Goal: Information Seeking & Learning: Find specific fact

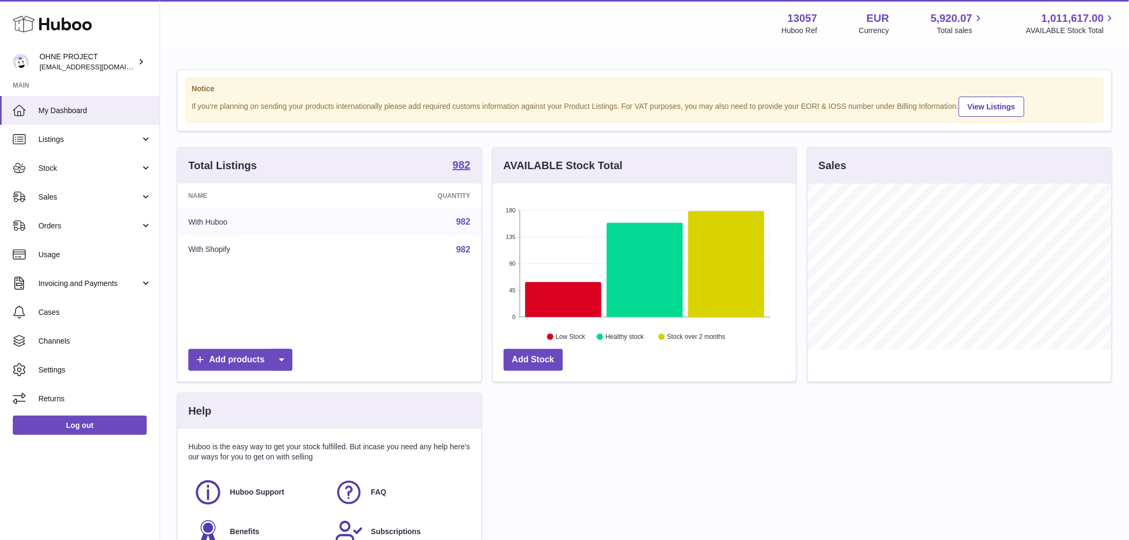
scroll to position [166, 303]
click at [467, 170] on strong "982" at bounding box center [461, 165] width 18 height 11
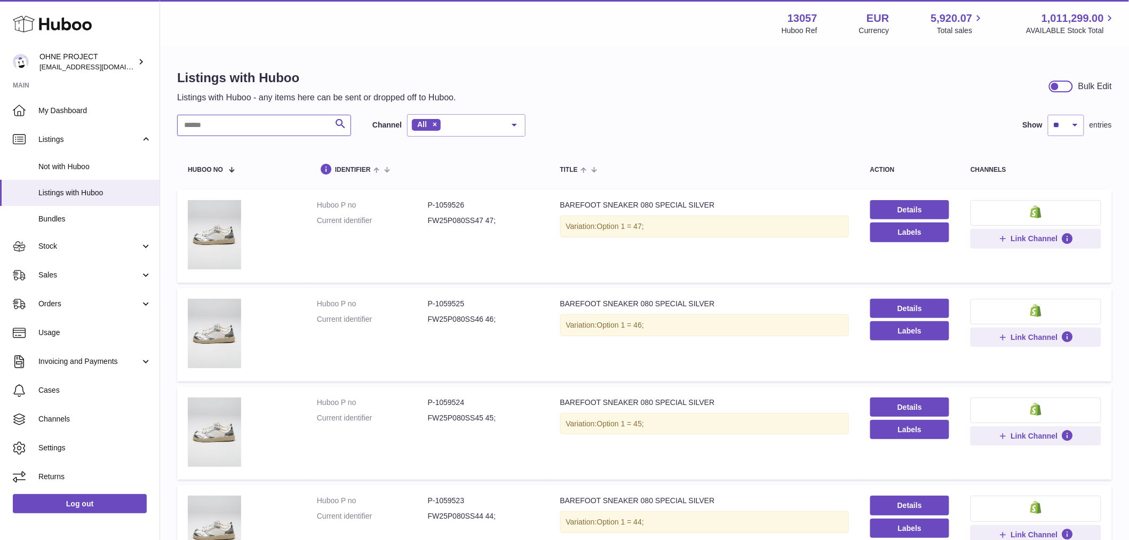
click at [271, 121] on input "text" at bounding box center [264, 125] width 174 height 21
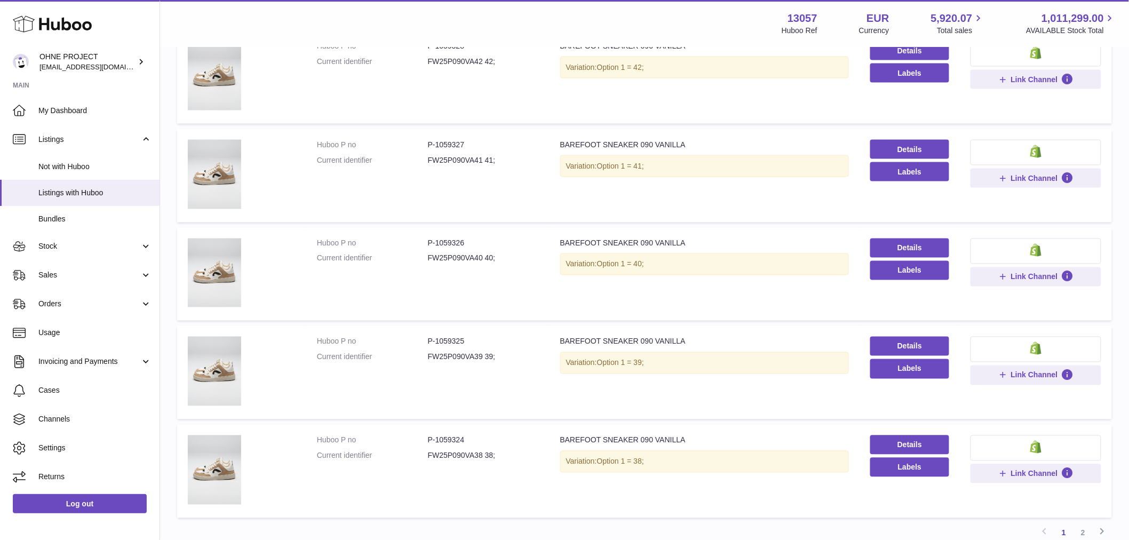
scroll to position [744, 0]
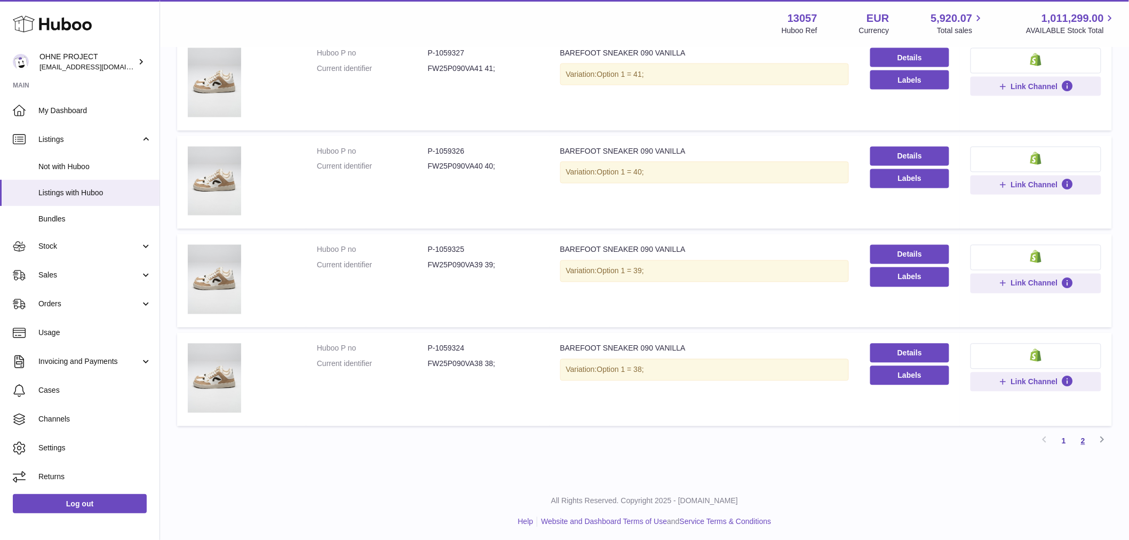
click at [1082, 434] on link "2" at bounding box center [1082, 441] width 19 height 19
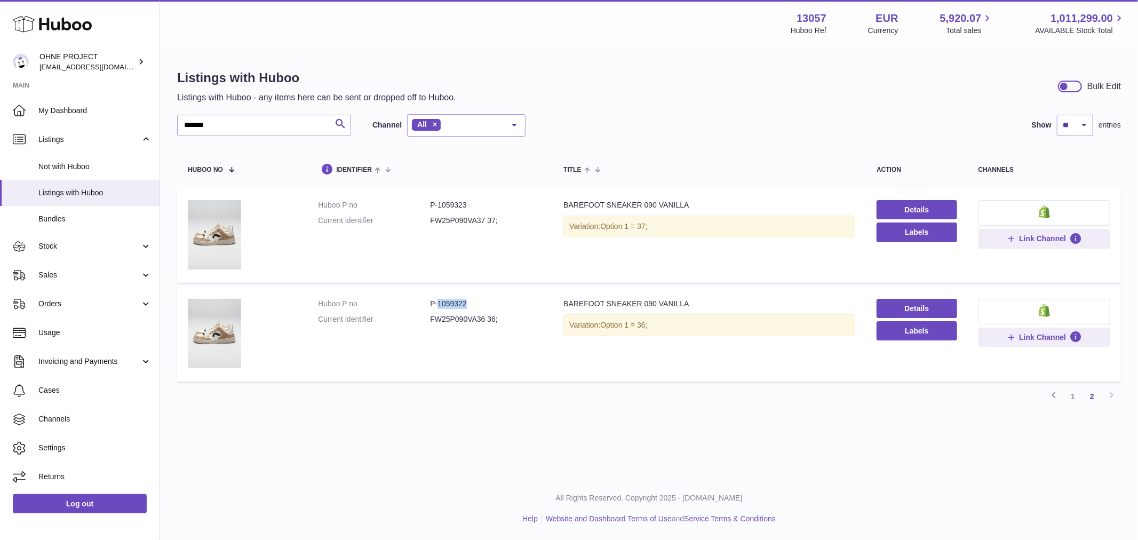
drag, startPoint x: 435, startPoint y: 301, endPoint x: 480, endPoint y: 306, distance: 45.0
click at [480, 306] on dd "P-1059322" at bounding box center [486, 304] width 112 height 10
copy dd "1059322"
drag, startPoint x: 435, startPoint y: 203, endPoint x: 484, endPoint y: 211, distance: 49.6
click at [484, 211] on dl "Huboo P no P-1059323 Current identifier FW25P090VA37 37;" at bounding box center [430, 215] width 224 height 31
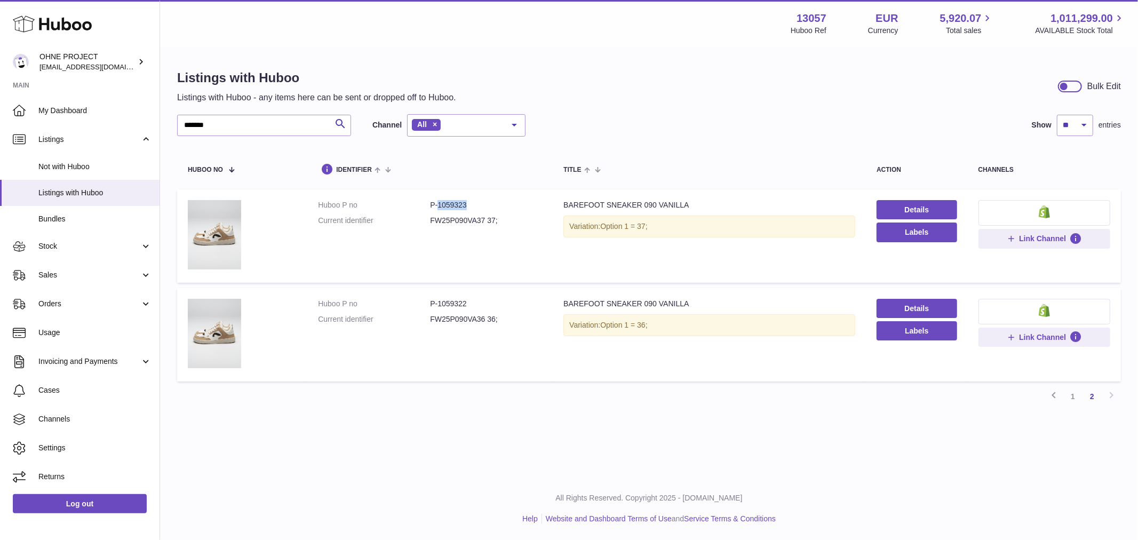
copy dd "1059323"
drag, startPoint x: 253, startPoint y: 128, endPoint x: 143, endPoint y: 139, distance: 110.9
click at [166, 145] on div "Listings with Huboo Listings with Huboo - any items here can be sent or dropped…" at bounding box center [649, 241] width 978 height 387
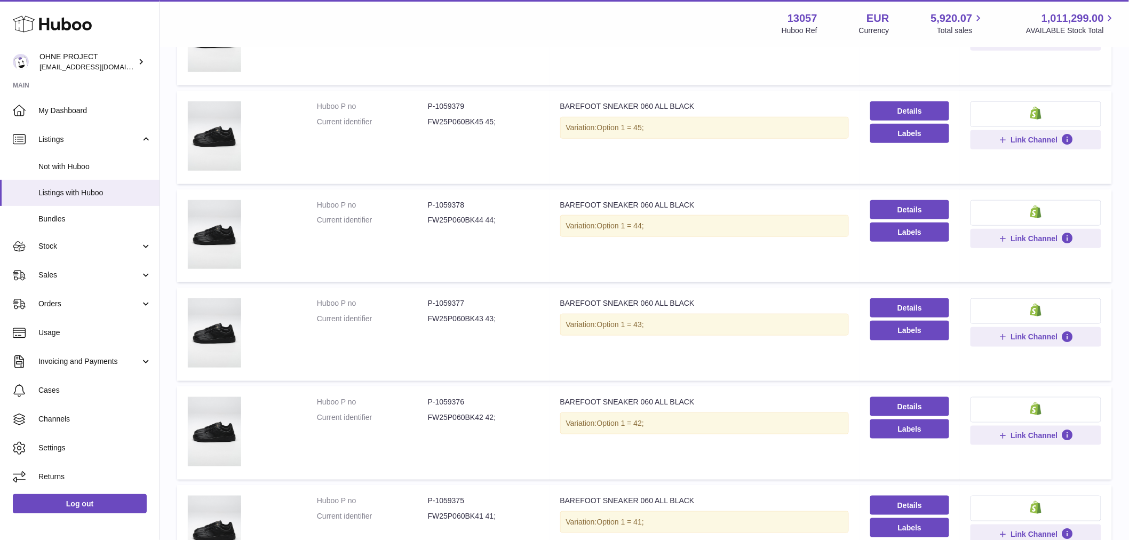
scroll to position [178, 0]
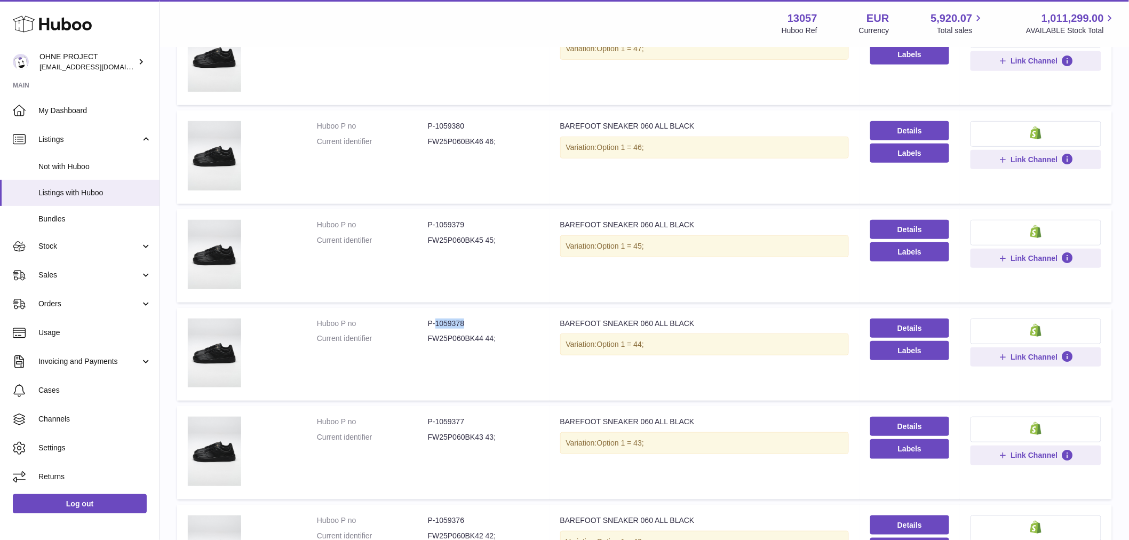
drag, startPoint x: 434, startPoint y: 321, endPoint x: 491, endPoint y: 321, distance: 57.1
click at [491, 321] on dd "P-1059378" at bounding box center [483, 323] width 111 height 10
copy dd "1059378"
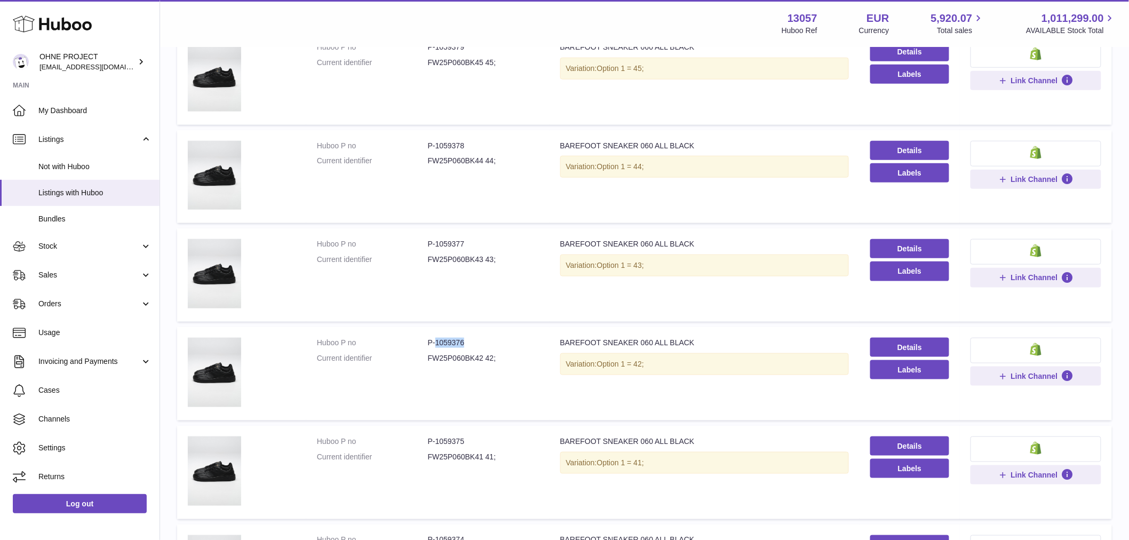
drag, startPoint x: 434, startPoint y: 340, endPoint x: 481, endPoint y: 347, distance: 47.0
click at [481, 347] on dl "Huboo P no P-1059376 Current identifier FW25P060BK42 42;" at bounding box center [428, 353] width 222 height 31
copy dd "1059376"
drag, startPoint x: 434, startPoint y: 237, endPoint x: 478, endPoint y: 237, distance: 43.7
click at [478, 239] on dd "P-1059377" at bounding box center [483, 244] width 111 height 10
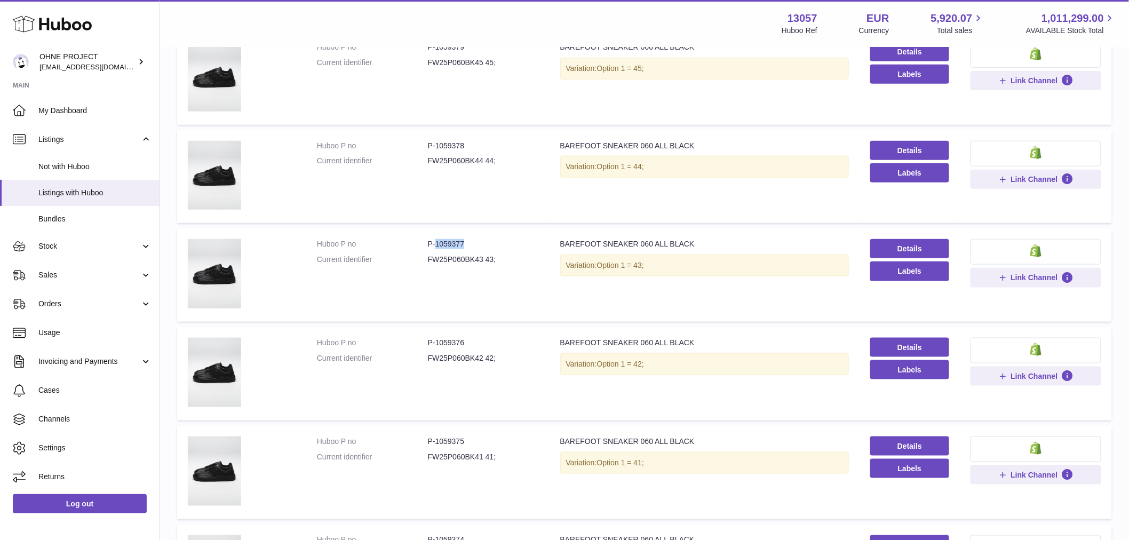
copy dd "1059377"
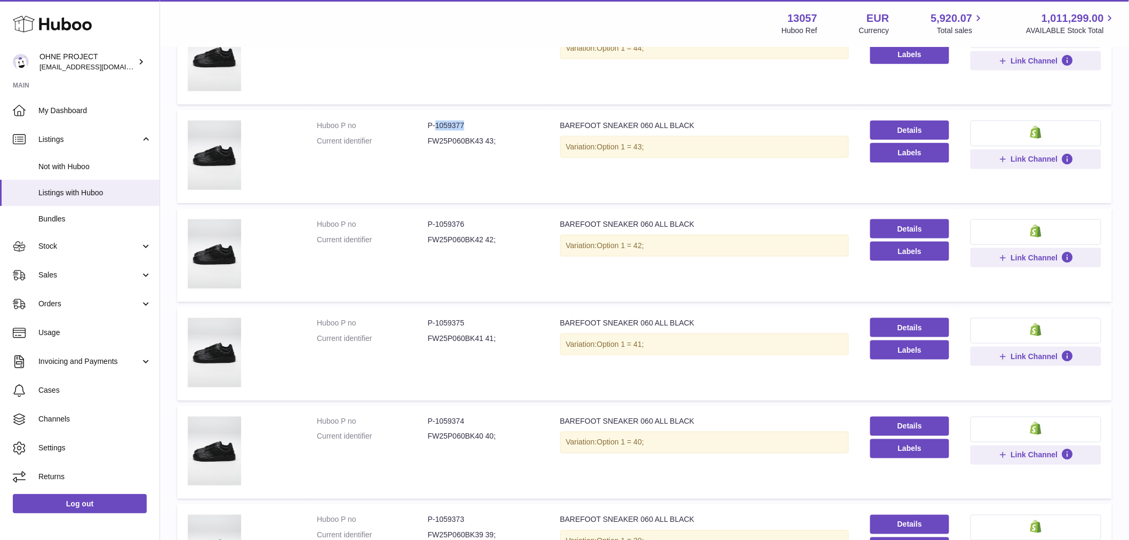
scroll to position [652, 0]
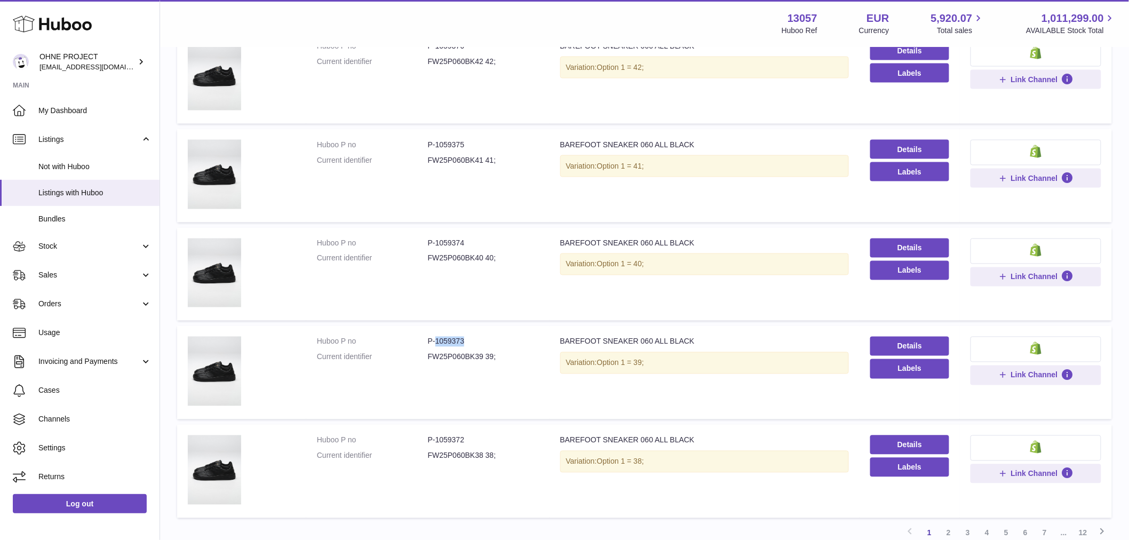
drag, startPoint x: 434, startPoint y: 337, endPoint x: 477, endPoint y: 339, distance: 42.7
click at [477, 339] on dd "P-1059373" at bounding box center [483, 342] width 111 height 10
copy dd "1059373"
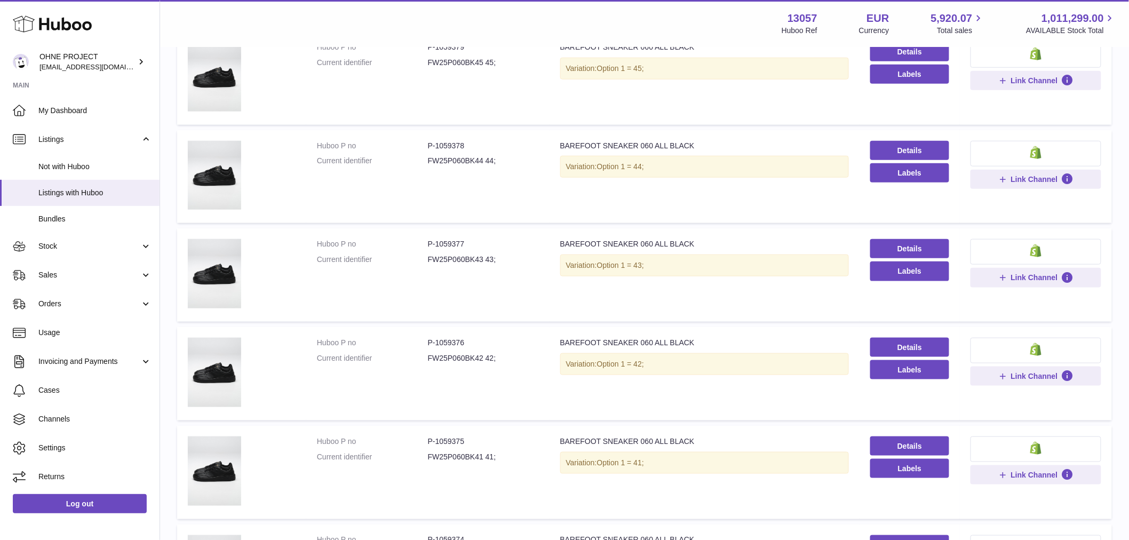
scroll to position [296, 0]
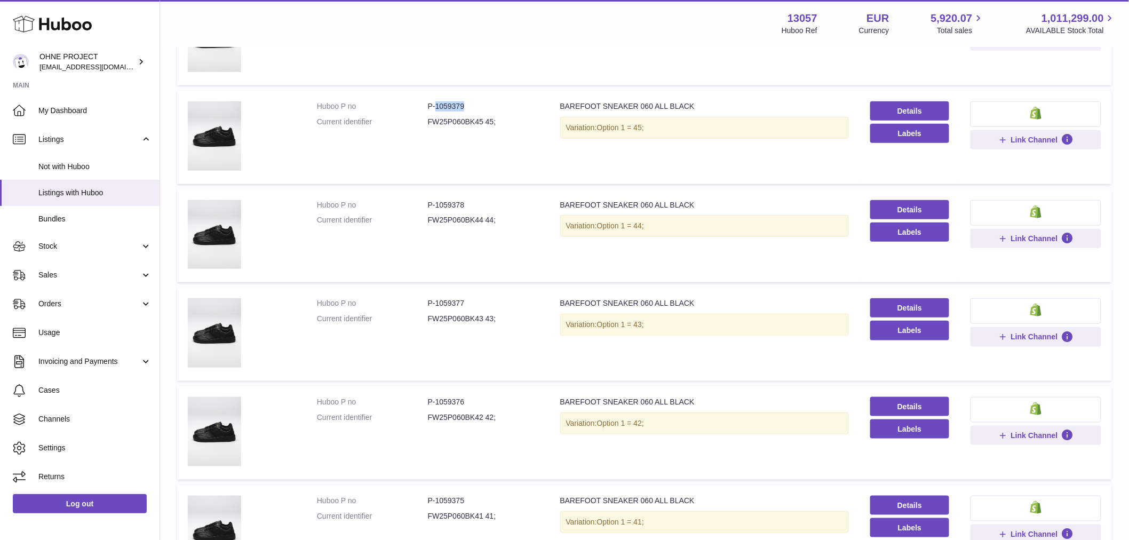
drag, startPoint x: 434, startPoint y: 102, endPoint x: 475, endPoint y: 102, distance: 41.1
click at [475, 102] on dd "P-1059379" at bounding box center [483, 106] width 111 height 10
copy dd "1059379"
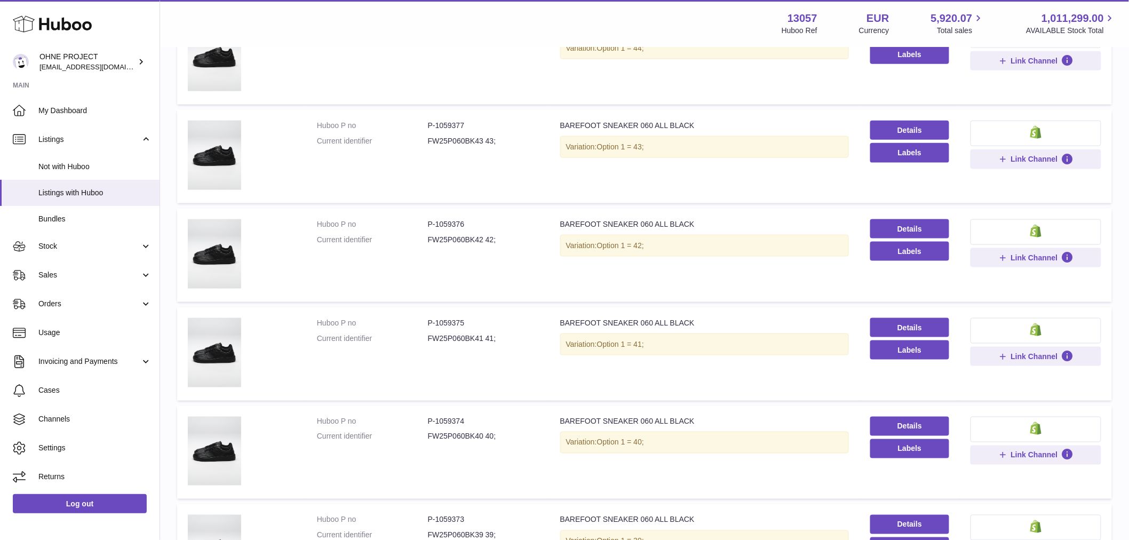
scroll to position [593, 0]
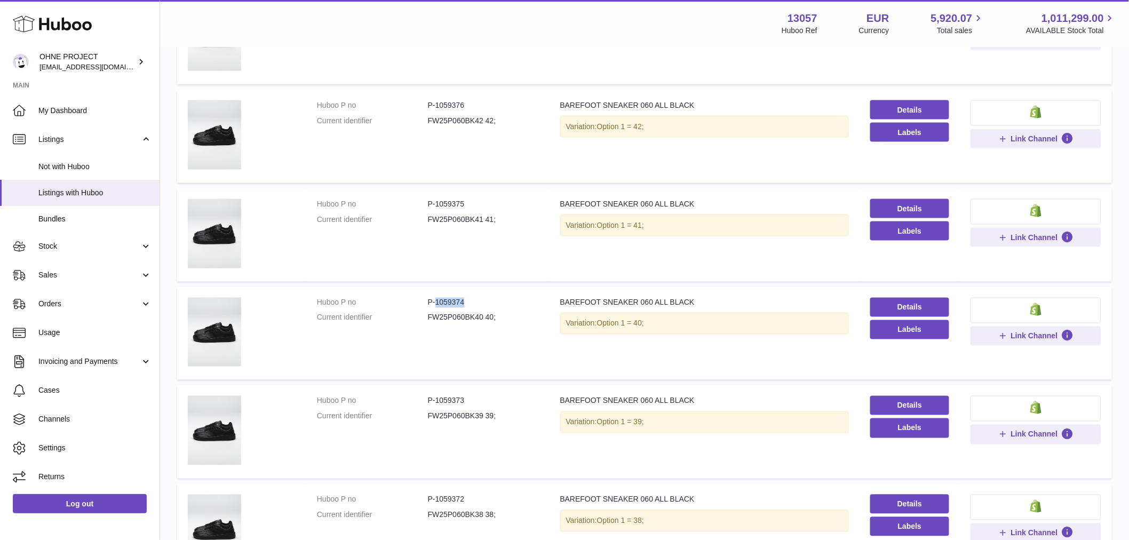
drag, startPoint x: 434, startPoint y: 300, endPoint x: 479, endPoint y: 300, distance: 44.8
click at [479, 300] on dd "P-1059374" at bounding box center [483, 303] width 111 height 10
copy dd "1059374"
drag, startPoint x: 433, startPoint y: 201, endPoint x: 485, endPoint y: 201, distance: 52.3
click at [485, 201] on dd "P-1059375" at bounding box center [483, 204] width 111 height 10
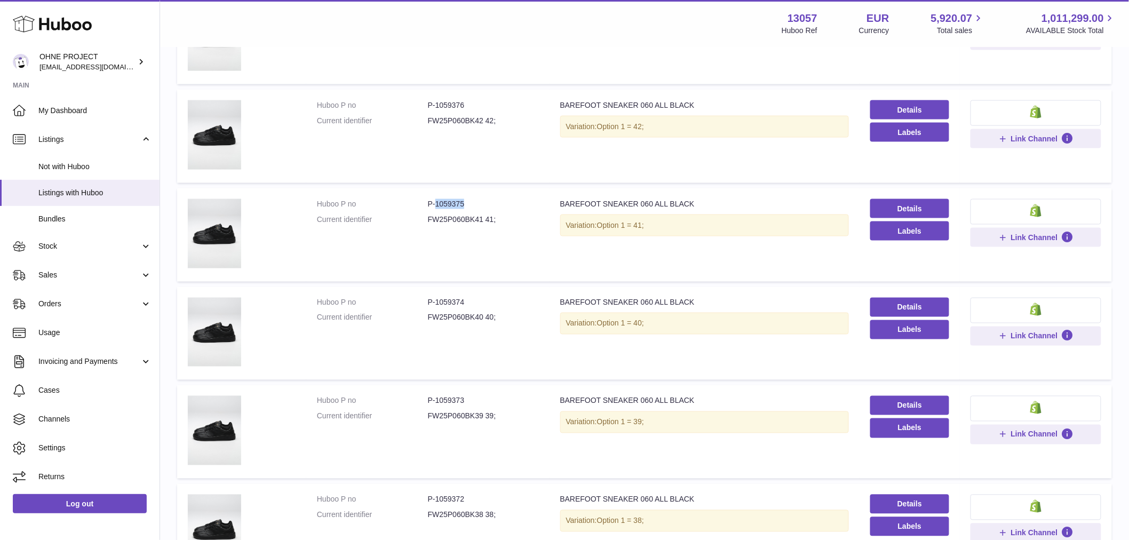
copy dd "1059375"
drag, startPoint x: 433, startPoint y: 495, endPoint x: 481, endPoint y: 495, distance: 48.5
click at [481, 495] on dd "P-1059372" at bounding box center [483, 500] width 111 height 10
copy dd "1059372"
drag, startPoint x: 433, startPoint y: 395, endPoint x: 481, endPoint y: 395, distance: 48.0
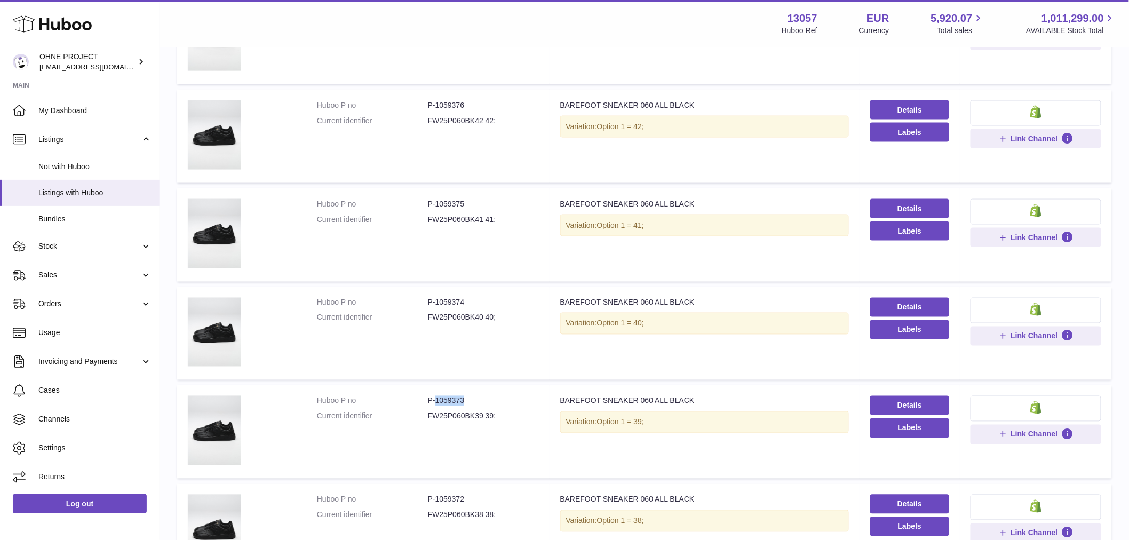
click at [481, 396] on dd "P-1059373" at bounding box center [483, 401] width 111 height 10
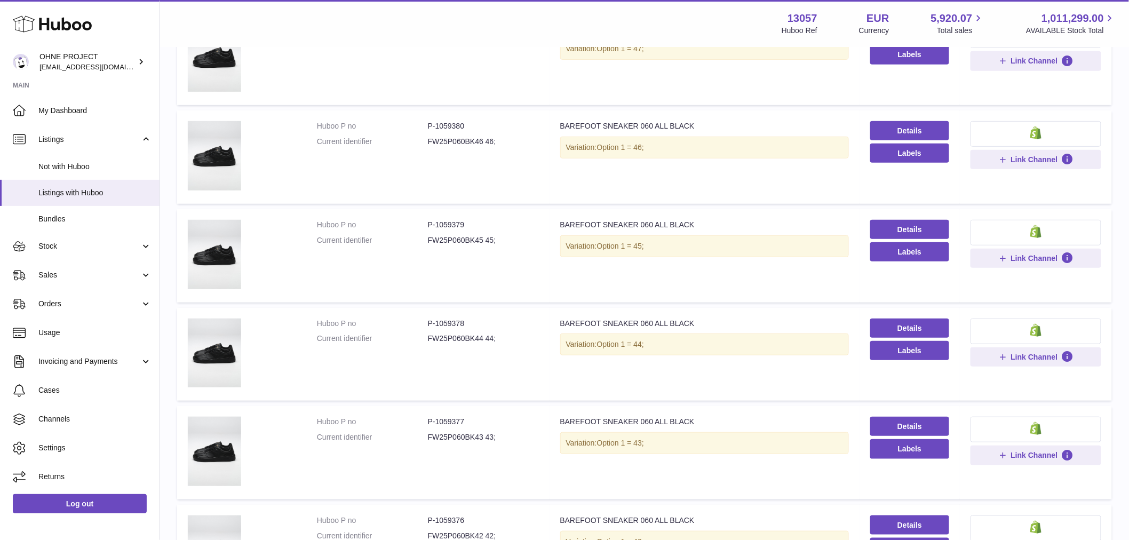
scroll to position [0, 0]
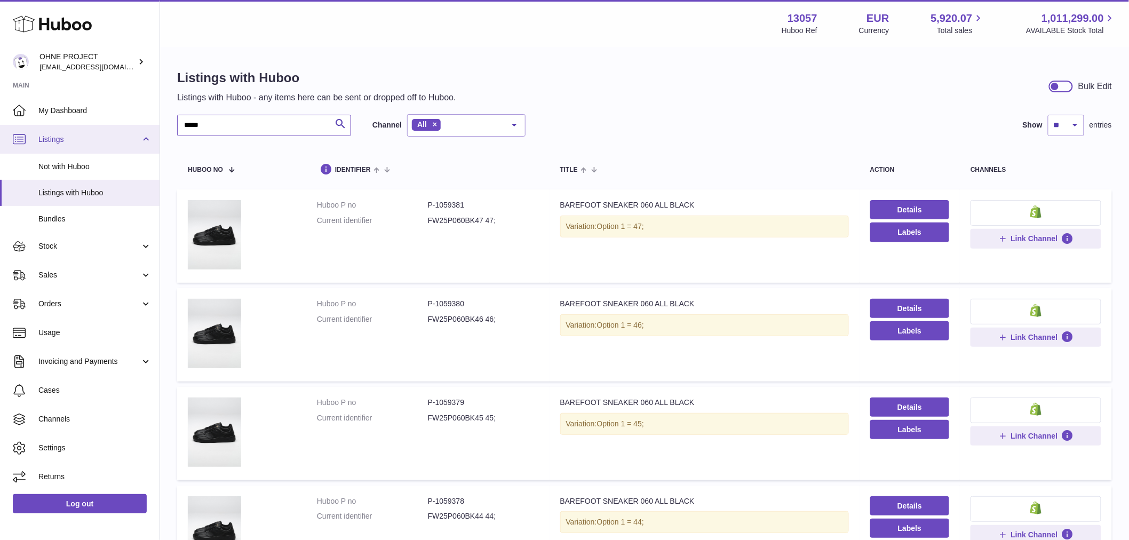
drag, startPoint x: 225, startPoint y: 129, endPoint x: 147, endPoint y: 147, distance: 79.5
click at [188, 136] on div "***** Search Channel All All eBay Amazon Shopify Woocommerce Etsy No elements f…" at bounding box center [351, 125] width 348 height 22
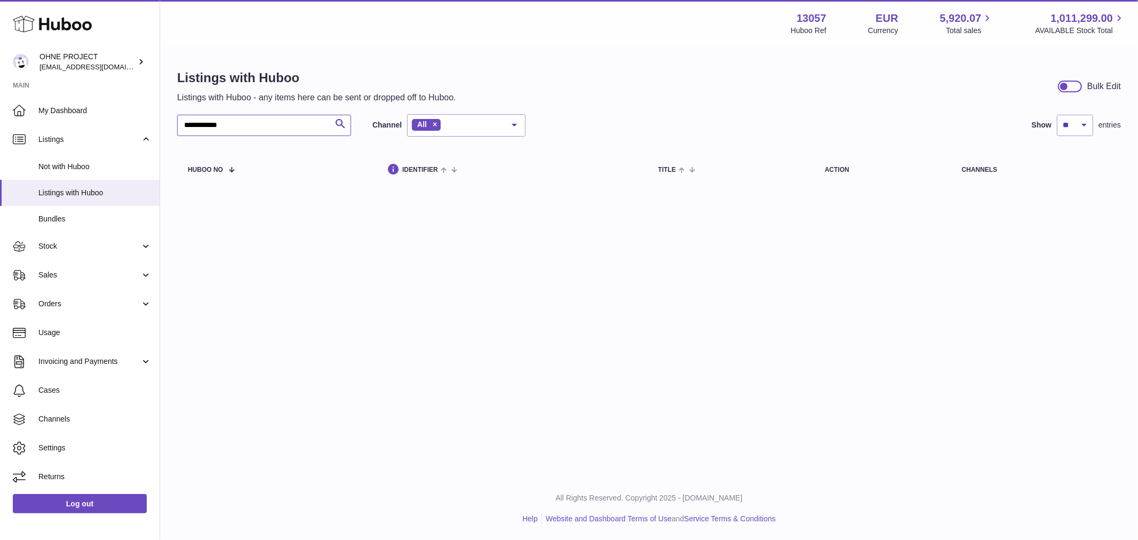
click at [188, 123] on input "**********" at bounding box center [264, 125] width 174 height 21
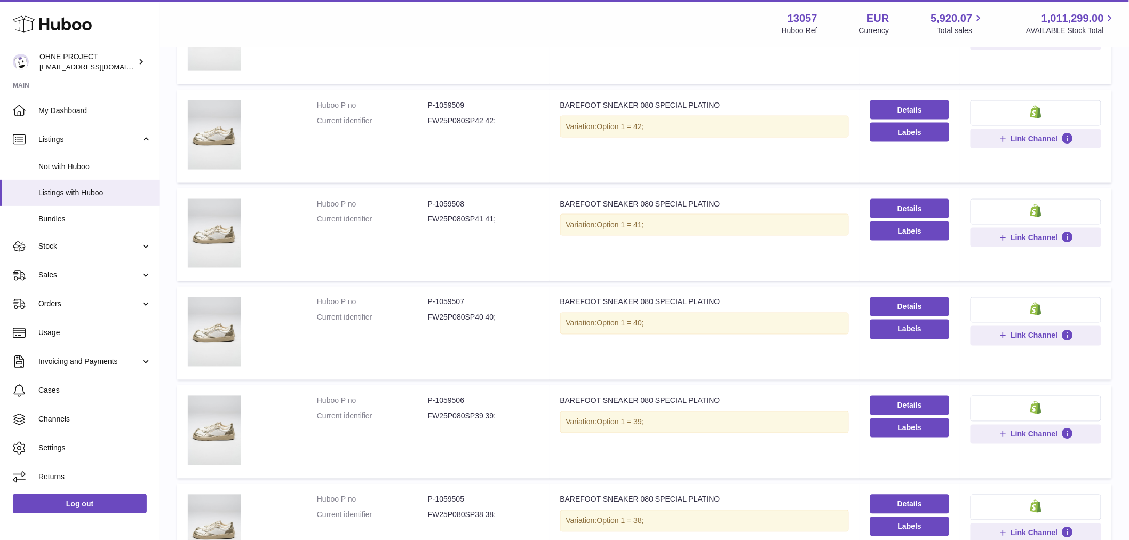
scroll to position [711, 0]
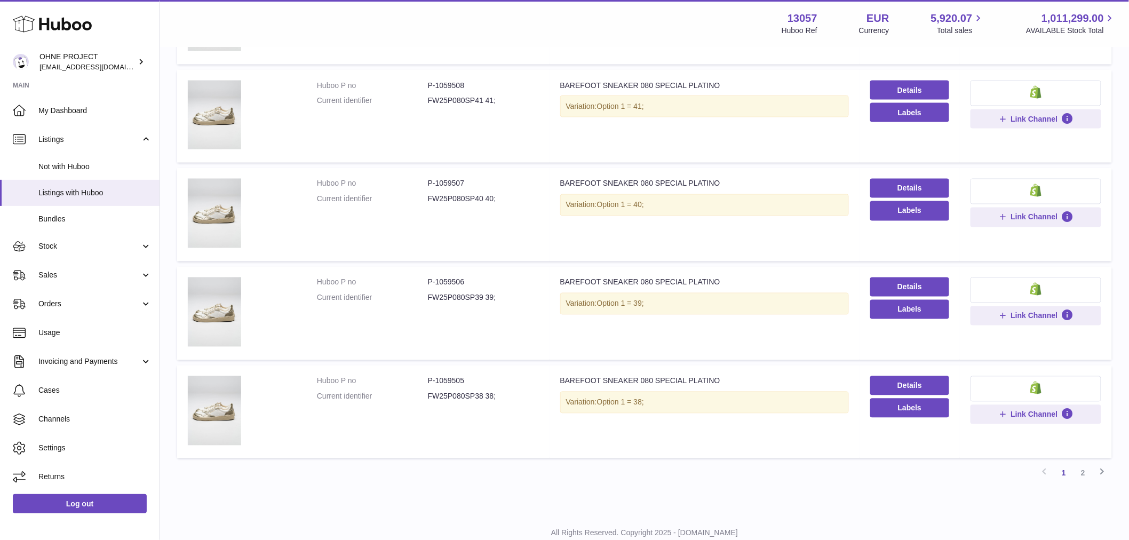
type input "**********"
drag, startPoint x: 435, startPoint y: 278, endPoint x: 473, endPoint y: 275, distance: 37.5
click at [473, 277] on dd "P-1059506" at bounding box center [483, 282] width 111 height 10
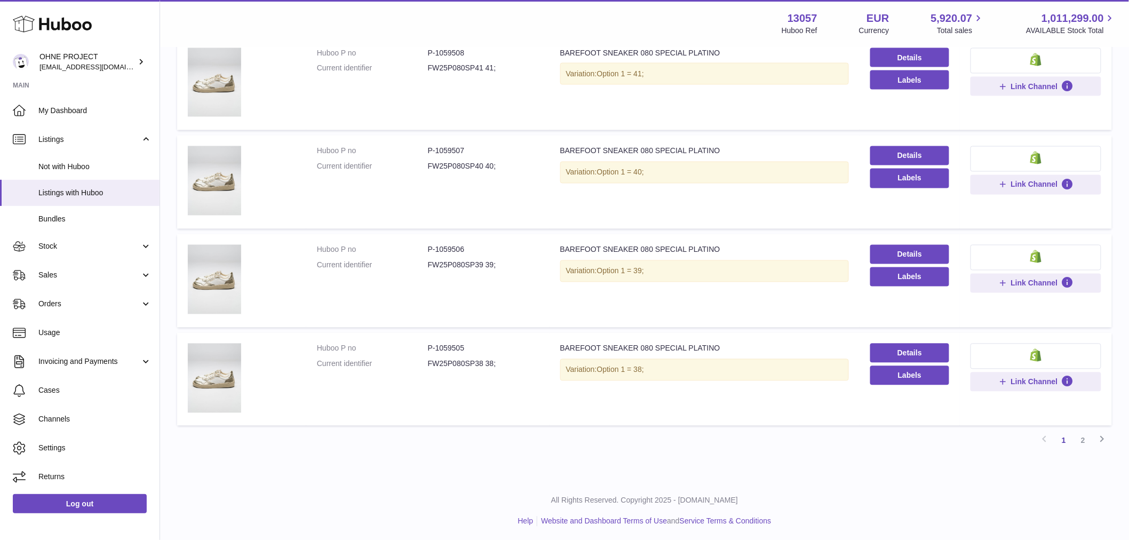
click at [471, 310] on td "Huboo P no P-1059506 Current identifier FW25P080SP39 39;" at bounding box center [427, 280] width 243 height 93
drag, startPoint x: 433, startPoint y: 246, endPoint x: 483, endPoint y: 246, distance: 50.1
click at [483, 246] on dd "P-1059506" at bounding box center [483, 250] width 111 height 10
drag, startPoint x: 434, startPoint y: 148, endPoint x: 489, endPoint y: 138, distance: 55.5
click at [489, 138] on td "Huboo P no P-1059507 Current identifier FW25P080SP40 40;" at bounding box center [427, 182] width 243 height 93
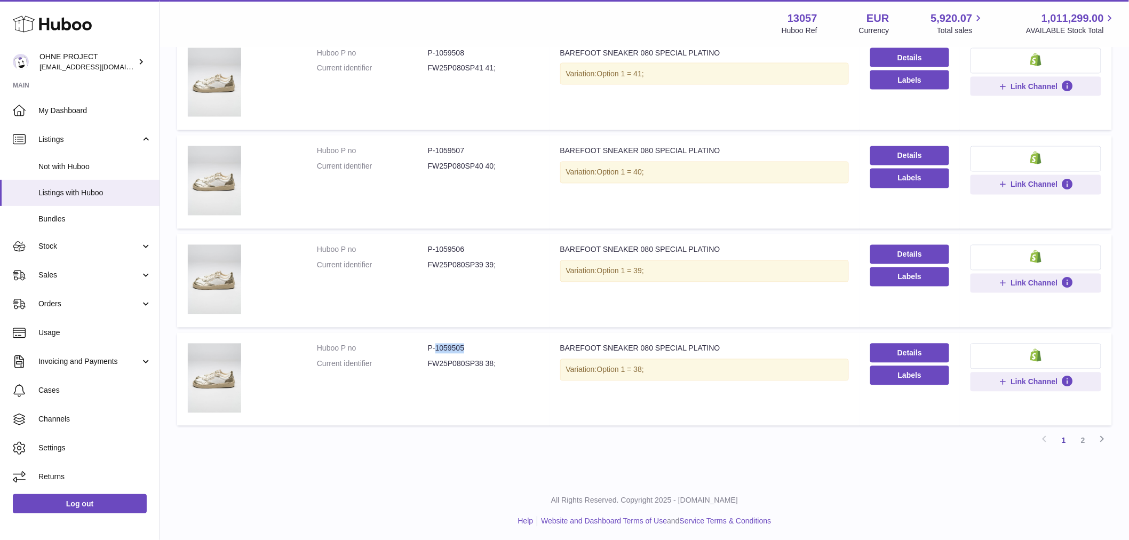
drag, startPoint x: 434, startPoint y: 343, endPoint x: 500, endPoint y: 342, distance: 66.7
click at [497, 340] on td "Huboo P no P-1059505 Current identifier FW25P080SP38 38;" at bounding box center [427, 379] width 243 height 93
click at [1081, 439] on link "2" at bounding box center [1082, 440] width 19 height 19
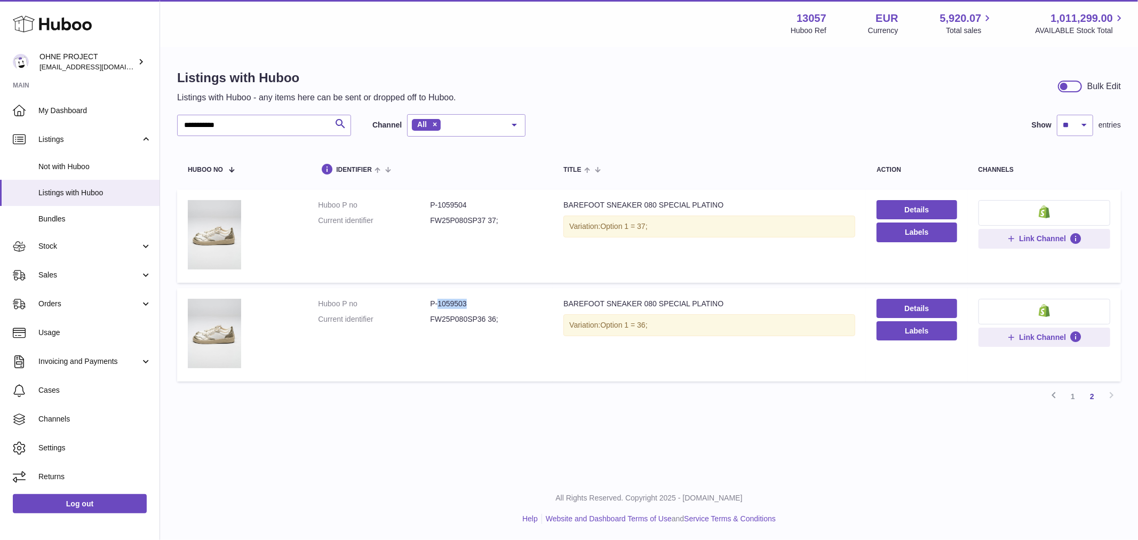
drag, startPoint x: 436, startPoint y: 302, endPoint x: 482, endPoint y: 302, distance: 45.9
click at [482, 302] on dd "P-1059503" at bounding box center [486, 304] width 112 height 10
click at [1073, 393] on link "1" at bounding box center [1072, 396] width 19 height 19
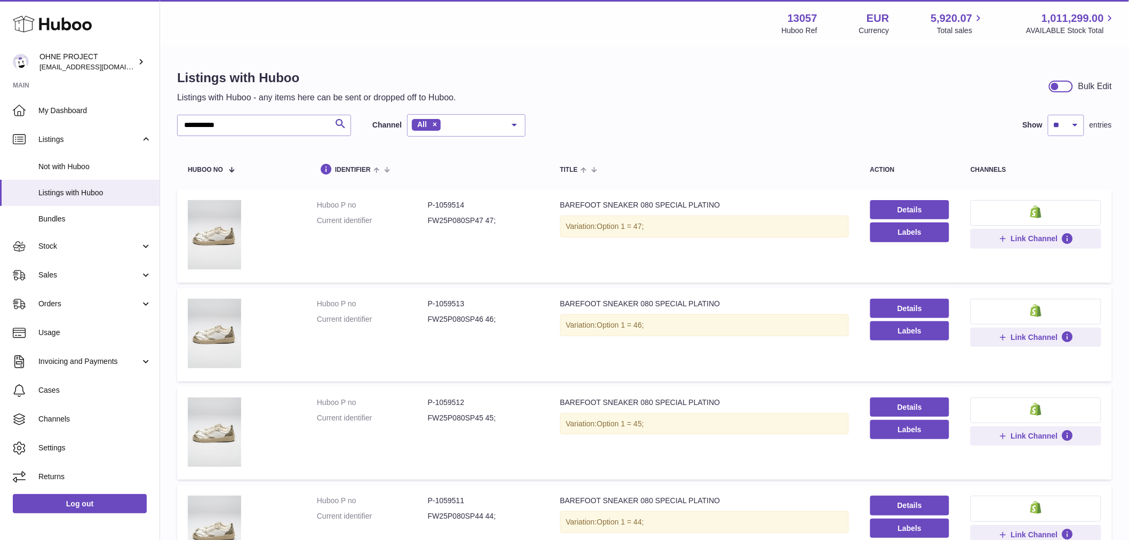
scroll to position [237, 0]
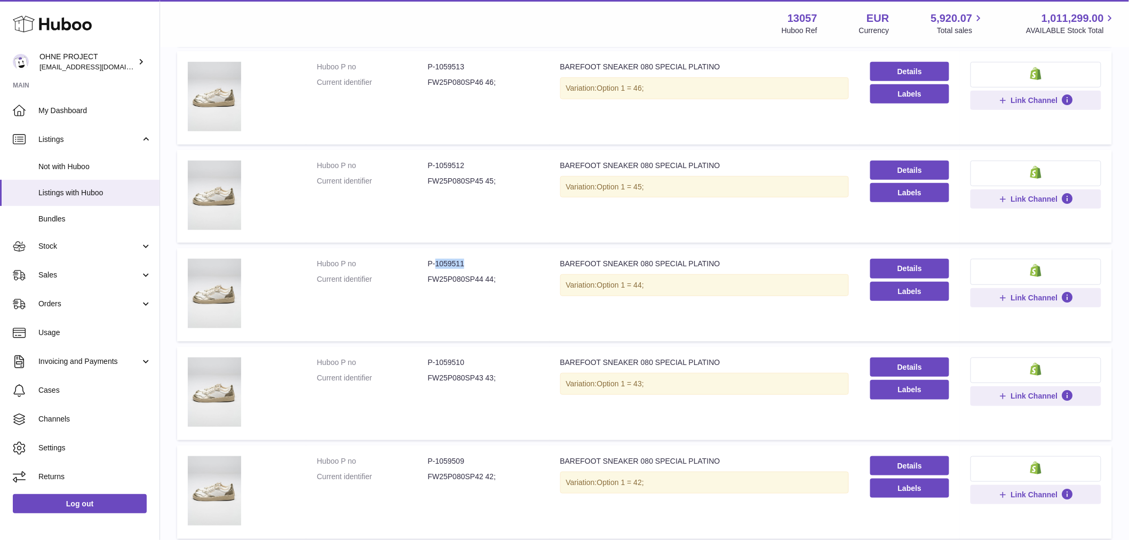
drag, startPoint x: 434, startPoint y: 262, endPoint x: 483, endPoint y: 259, distance: 48.7
click at [481, 259] on dd "P-1059511" at bounding box center [483, 264] width 111 height 10
